Goal: Information Seeking & Learning: Compare options

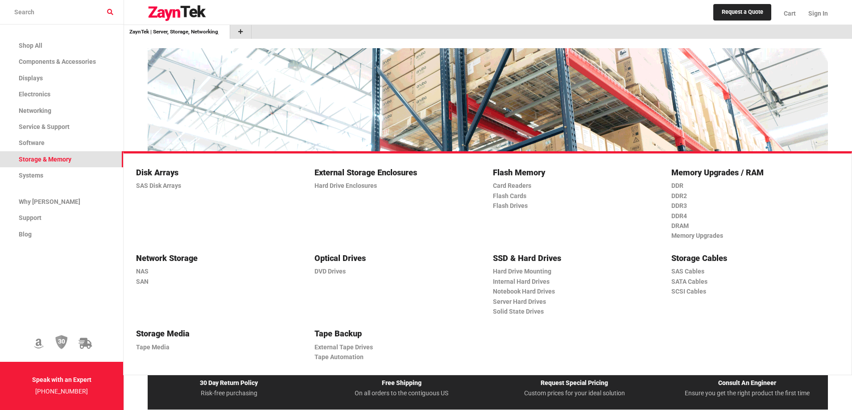
click at [37, 159] on span "Storage & Memory" at bounding box center [45, 159] width 53 height 7
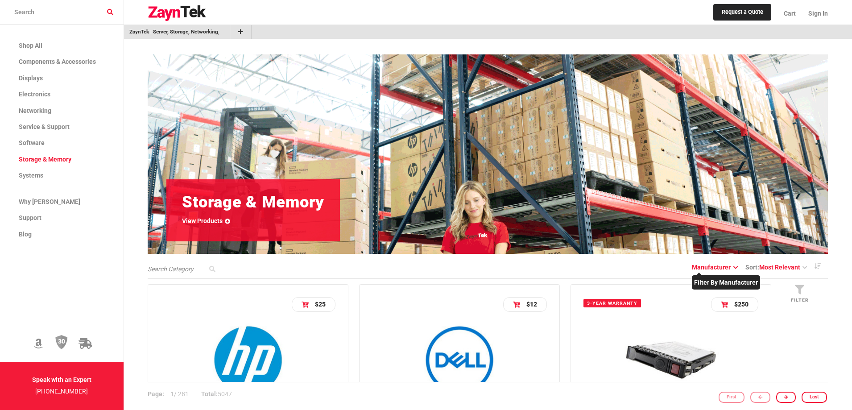
click at [735, 266] on icon at bounding box center [734, 267] width 7 height 5
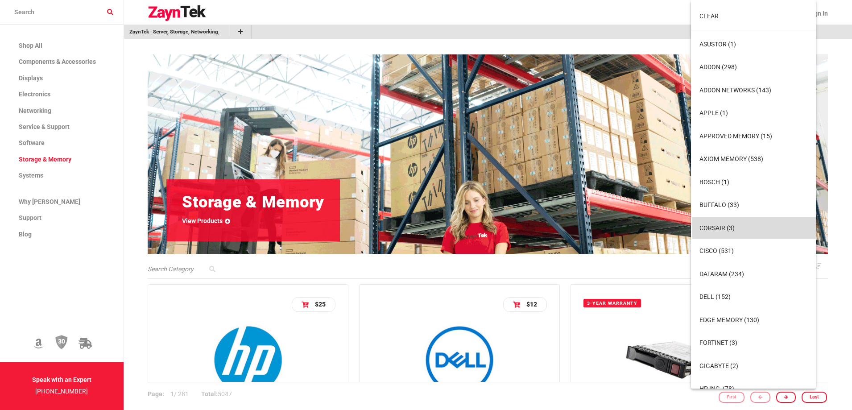
click at [759, 226] on button "CORSAIR (3)" at bounding box center [754, 227] width 125 height 21
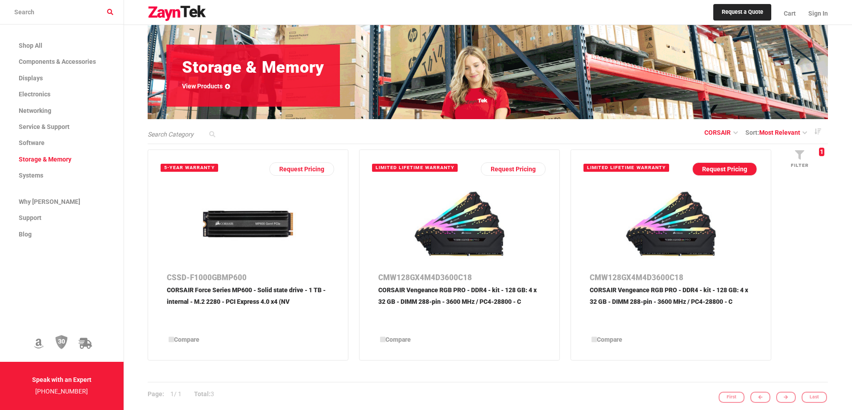
scroll to position [134, 0]
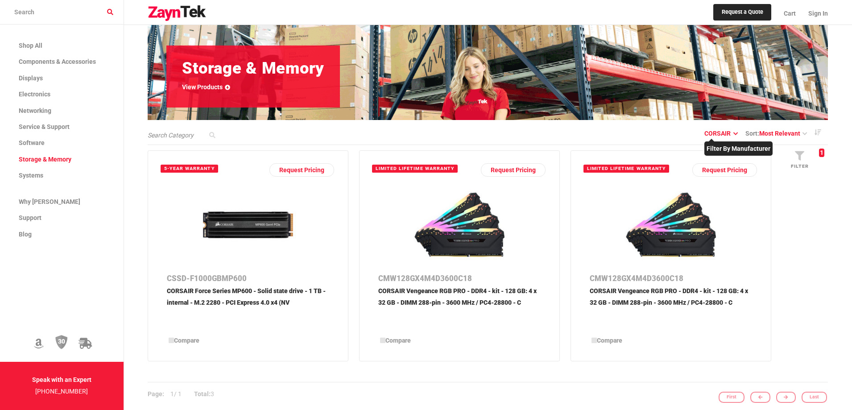
click at [736, 132] on icon at bounding box center [734, 133] width 7 height 5
click at [742, 182] on span "Remove Filter" at bounding box center [735, 180] width 46 height 7
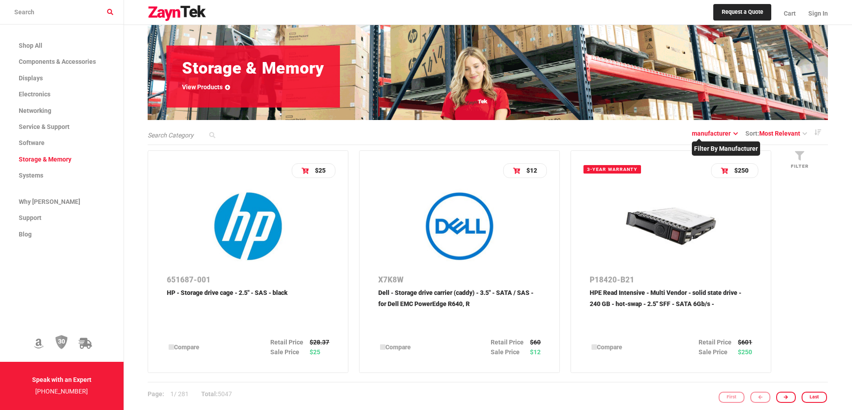
click at [732, 134] on icon at bounding box center [734, 133] width 7 height 5
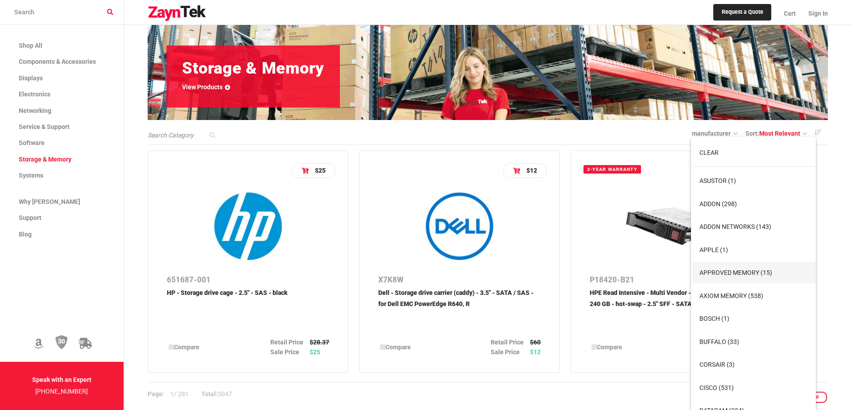
click at [742, 278] on button "Approved Memory (15)" at bounding box center [754, 272] width 125 height 21
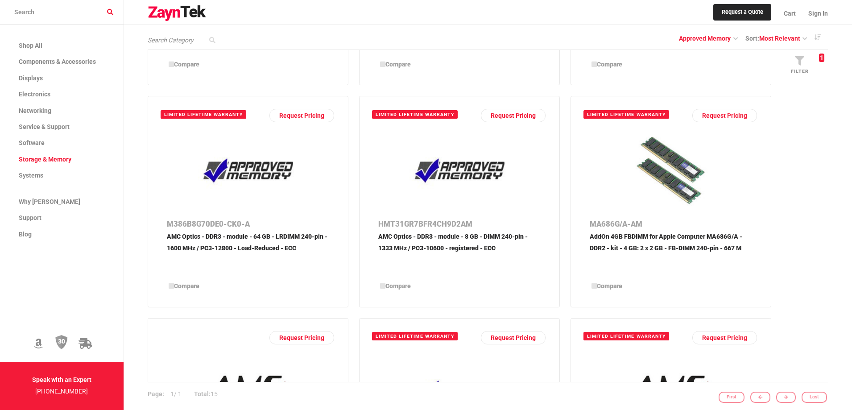
scroll to position [312, 0]
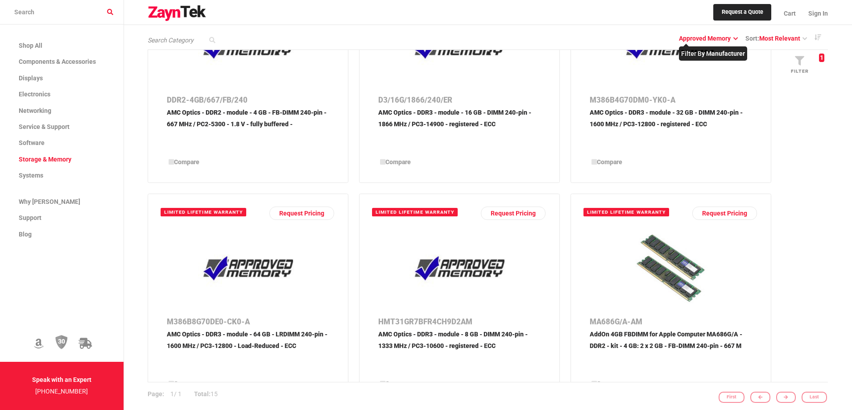
click at [733, 37] on icon at bounding box center [734, 38] width 7 height 5
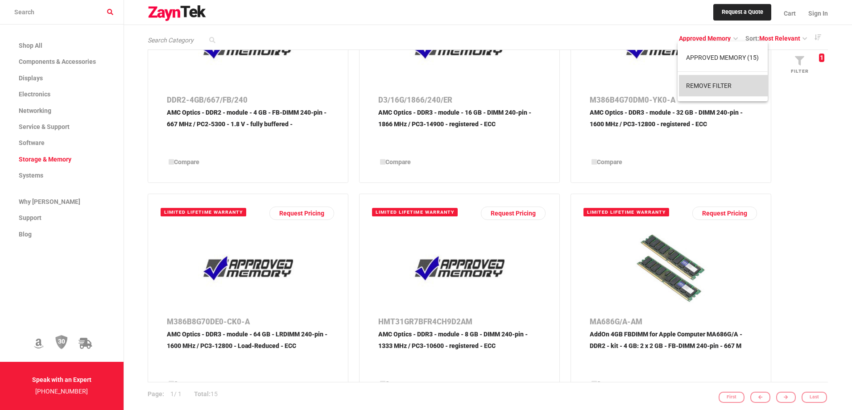
click at [709, 87] on span "Remove Filter" at bounding box center [709, 85] width 46 height 7
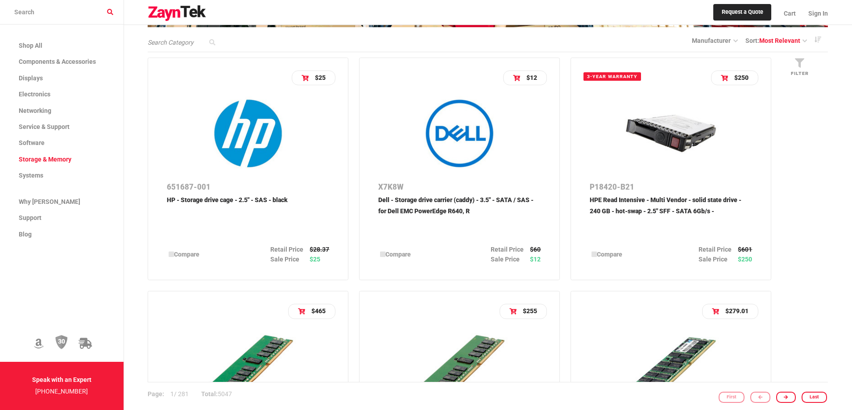
scroll to position [224, 0]
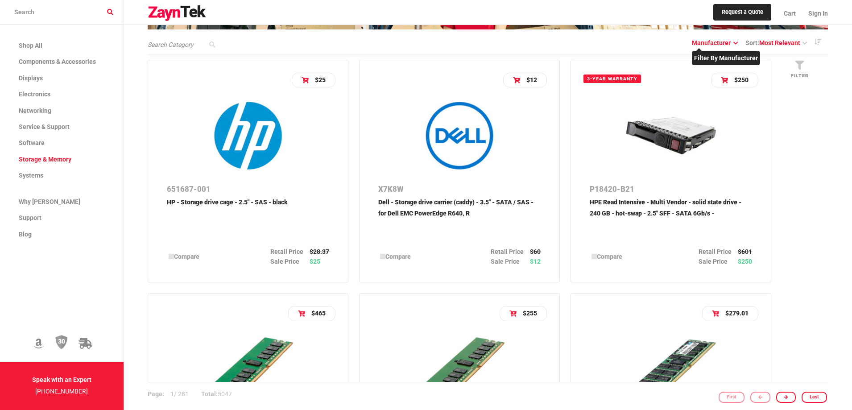
click at [733, 42] on icon at bounding box center [734, 43] width 7 height 5
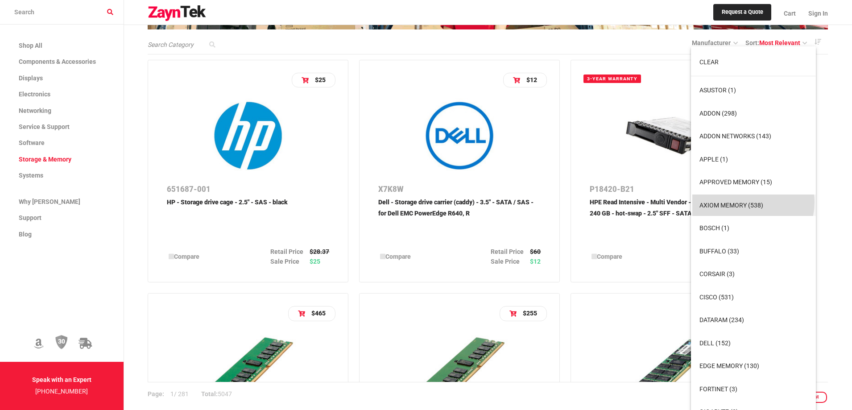
click at [749, 202] on span "Axiom Memory (538)" at bounding box center [732, 205] width 64 height 7
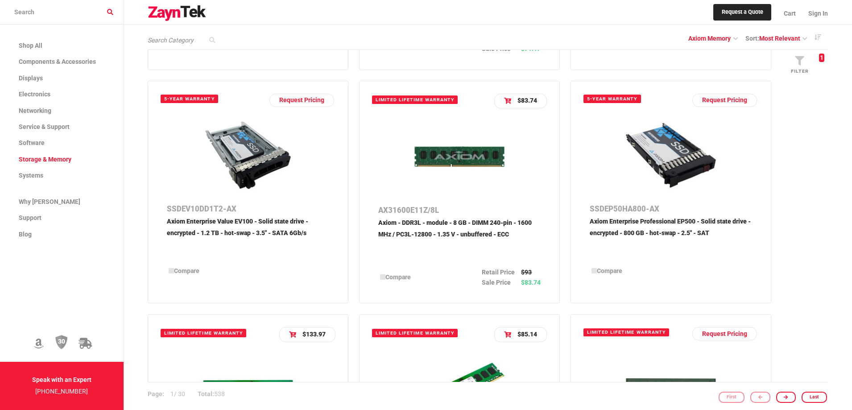
scroll to position [894, 0]
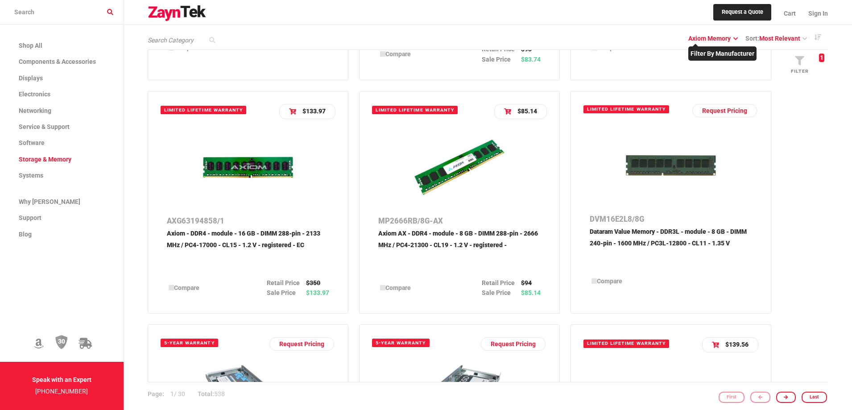
click at [728, 38] on link "Axiom Memory" at bounding box center [712, 37] width 49 height 7
click at [733, 37] on icon at bounding box center [734, 38] width 7 height 5
click at [732, 88] on span "Remove Filter" at bounding box center [718, 85] width 46 height 7
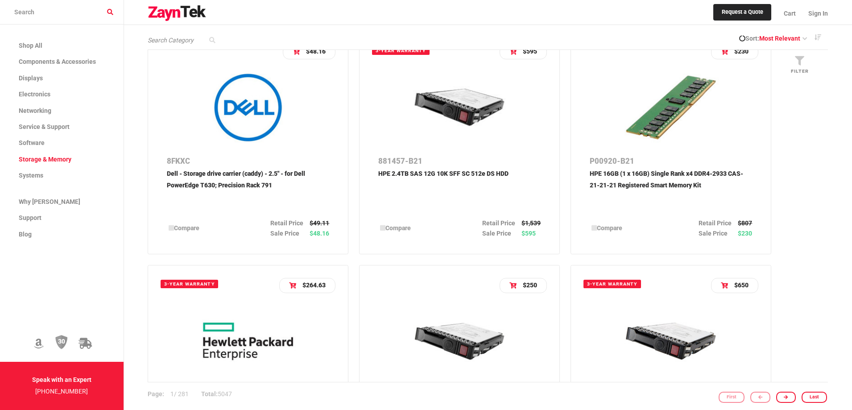
scroll to position [837, 0]
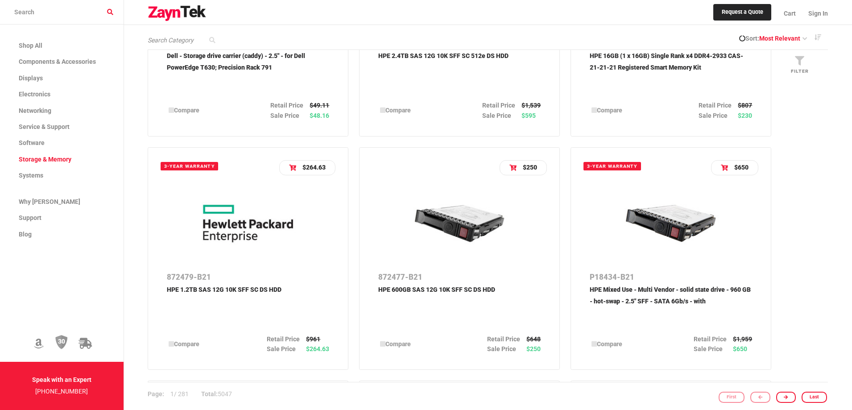
click at [729, 36] on div "Sort: Most Relevant" at bounding box center [488, 37] width 680 height 12
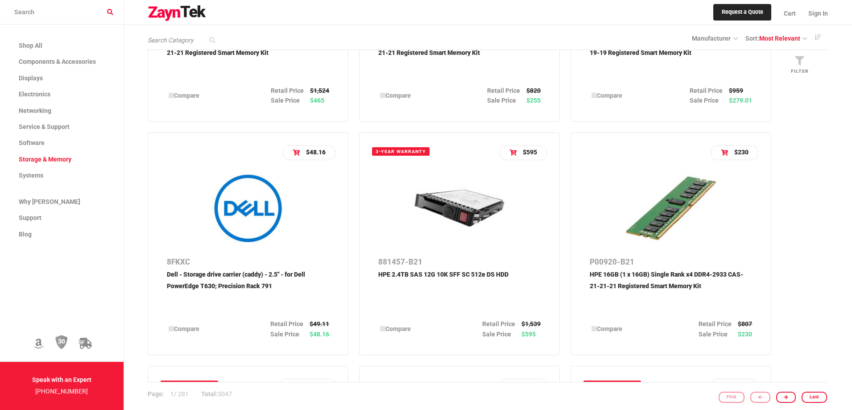
scroll to position [614, 0]
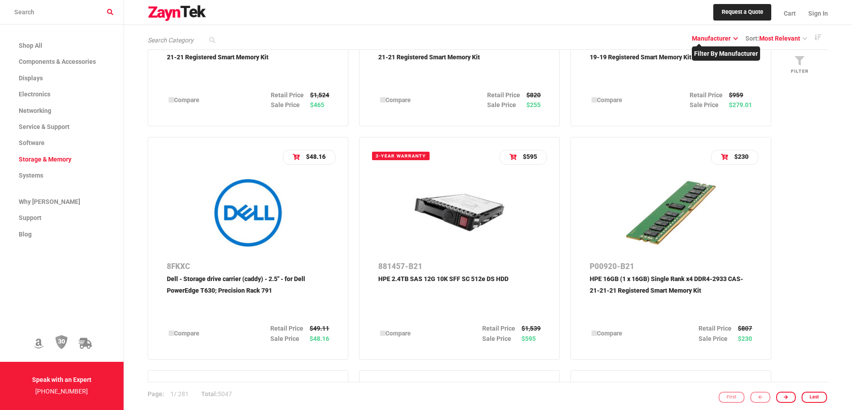
click at [732, 37] on icon at bounding box center [734, 38] width 7 height 5
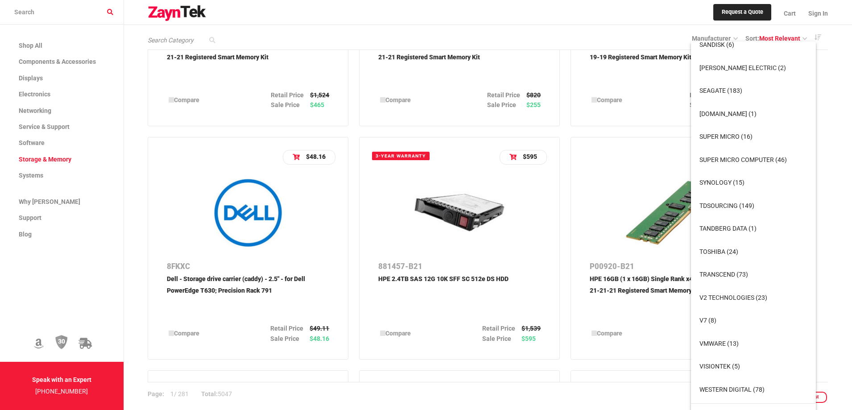
scroll to position [940, 0]
